Goal: Information Seeking & Learning: Learn about a topic

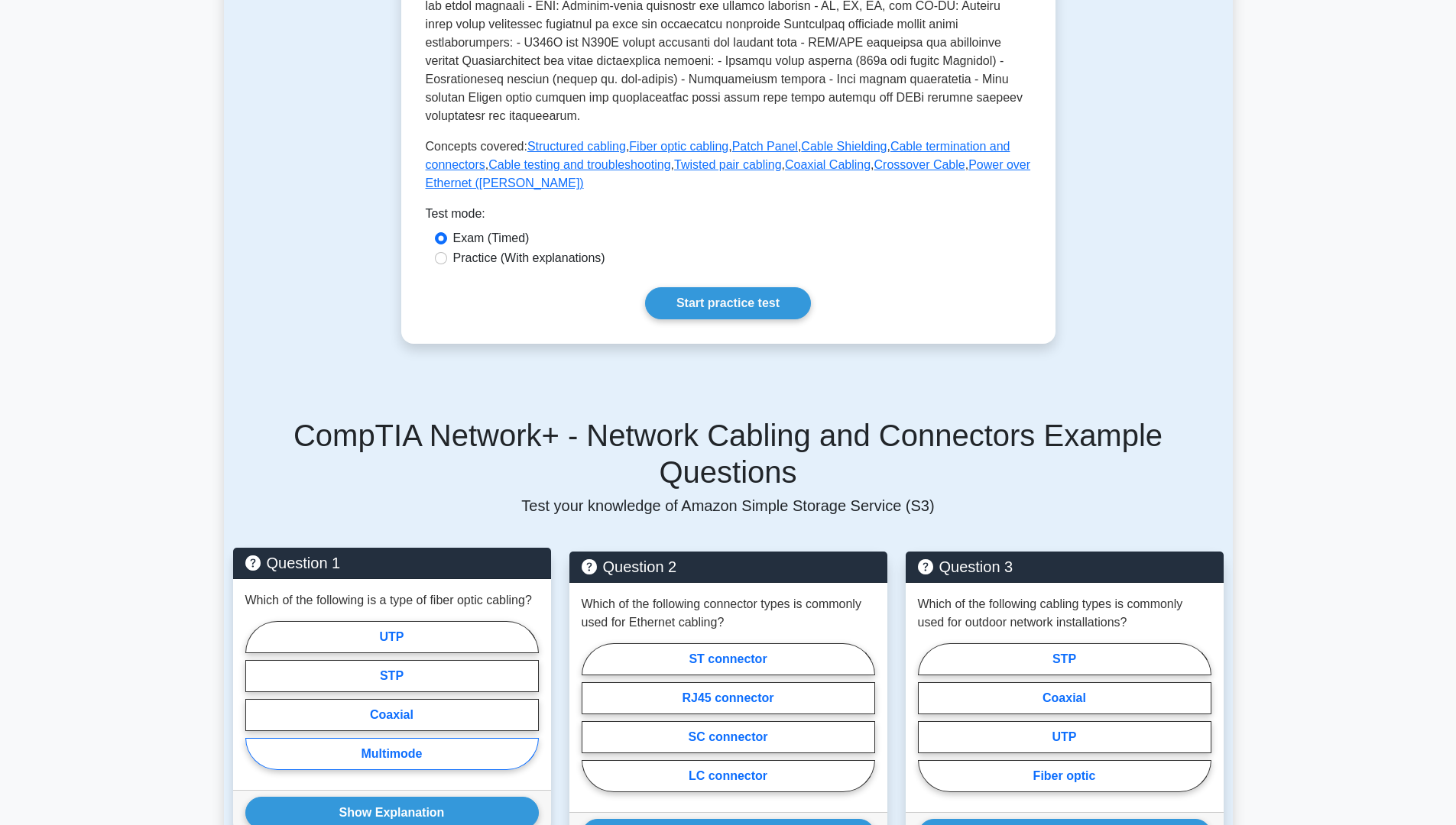
scroll to position [237, 0]
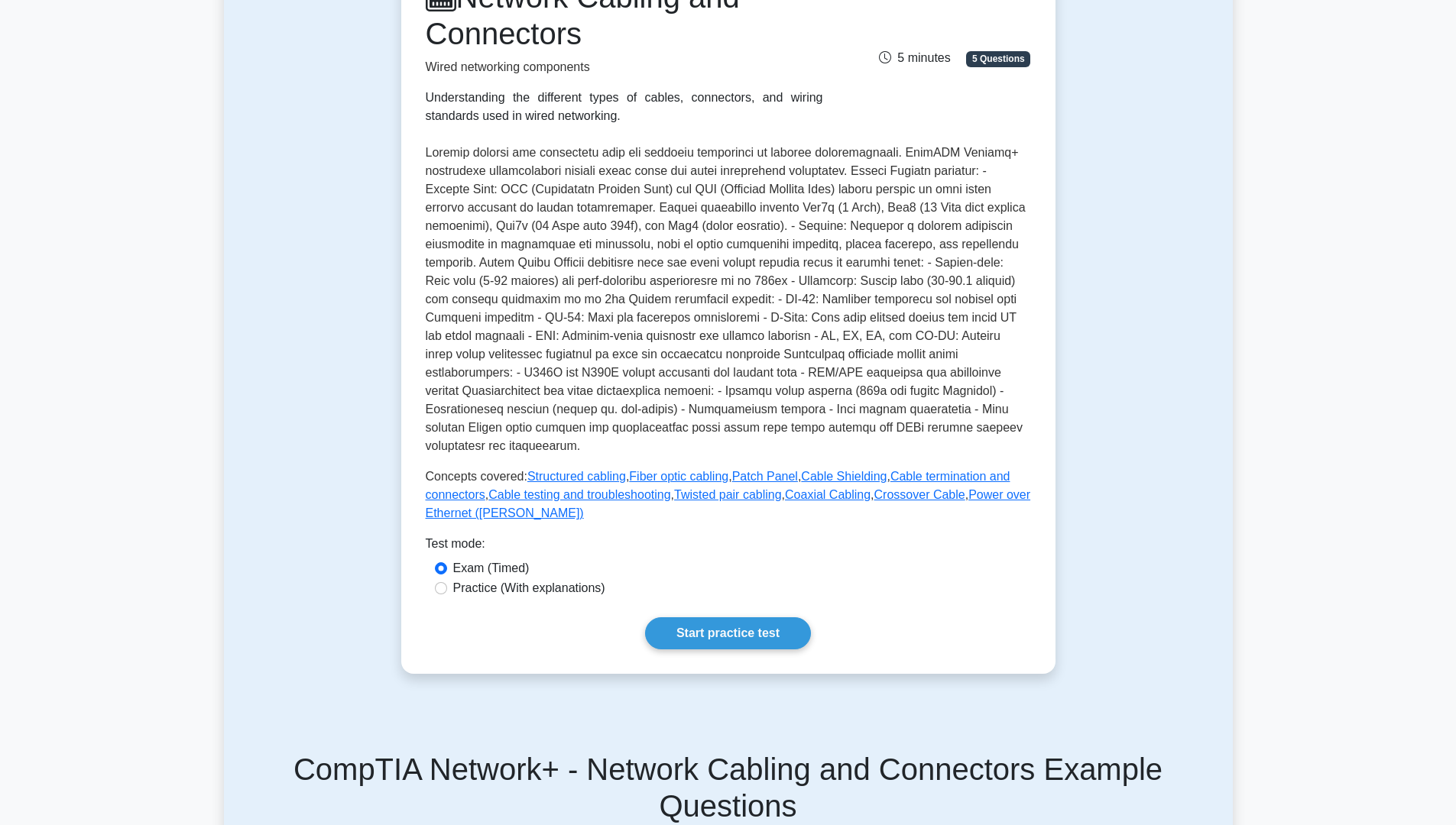
click at [446, 579] on div "Practice (With explanations)" at bounding box center [728, 589] width 587 height 18
click at [445, 579] on div "Practice (With explanations)" at bounding box center [728, 589] width 587 height 18
click at [443, 582] on input "Practice (With explanations)" at bounding box center [441, 589] width 13 height 13
radio input "true"
click at [774, 620] on link "Start practice test" at bounding box center [728, 634] width 166 height 32
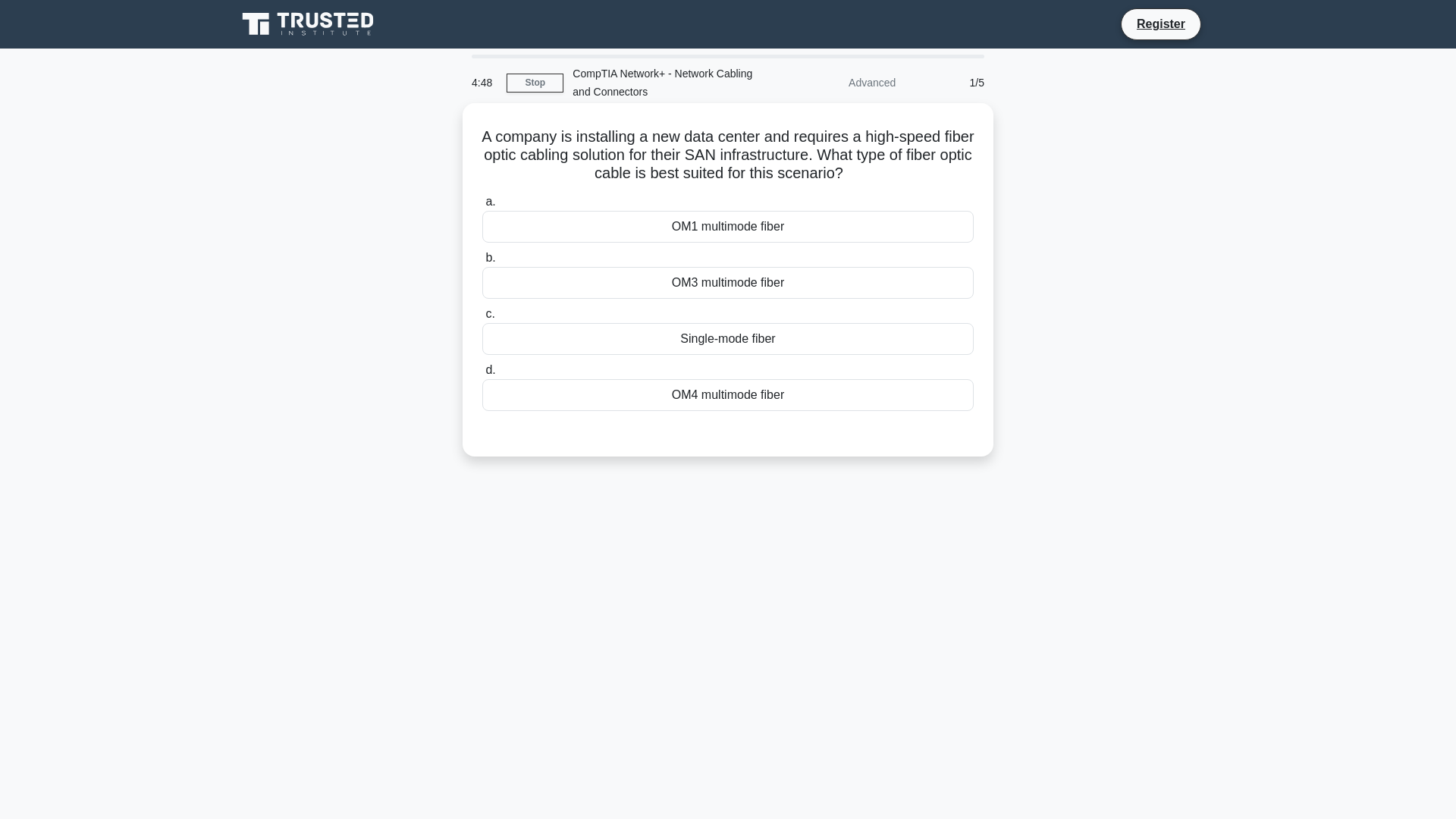
click at [581, 359] on div "a. OM1 multimode fiber b. OM3 multimode fiber c. d." at bounding box center [728, 302] width 510 height 225
click at [582, 352] on div "Single-mode fiber" at bounding box center [728, 340] width 492 height 32
click at [482, 319] on input "c. Single-mode fiber" at bounding box center [482, 314] width 0 height 10
